Goal: Task Accomplishment & Management: Use online tool/utility

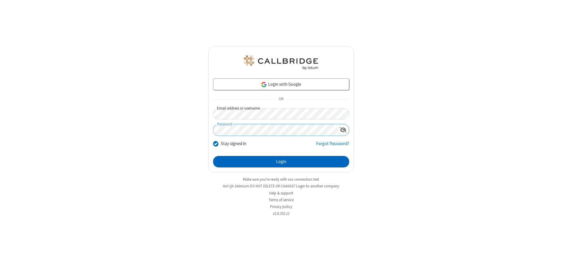
click at [281, 162] on button "Login" at bounding box center [281, 162] width 136 height 12
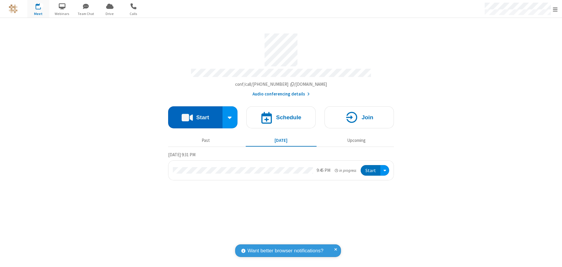
click at [195, 115] on button "Start" at bounding box center [195, 117] width 54 height 22
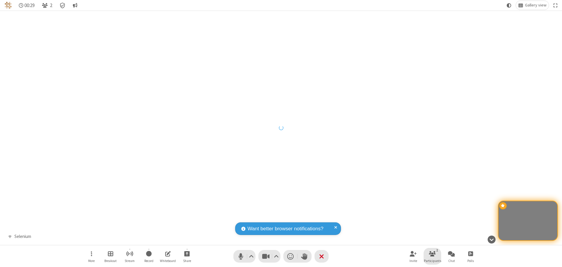
click at [432, 261] on span "Participants" at bounding box center [432, 261] width 17 height 4
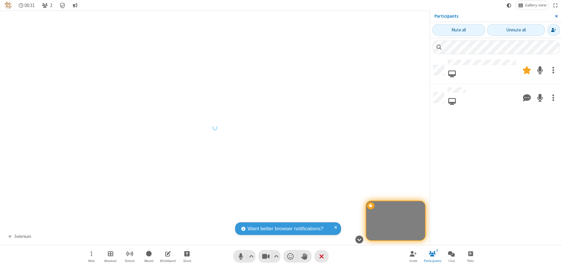
click at [556, 16] on span "Close sidebar" at bounding box center [556, 16] width 3 height 5
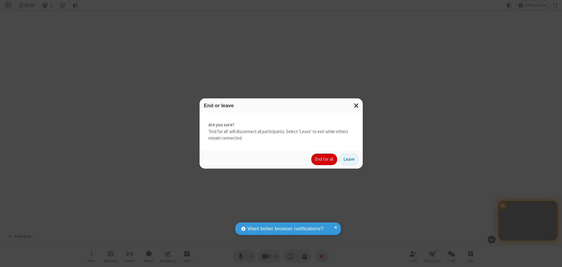
click at [324, 159] on button "End for all" at bounding box center [324, 160] width 26 height 12
